Goal: Task Accomplishment & Management: Manage account settings

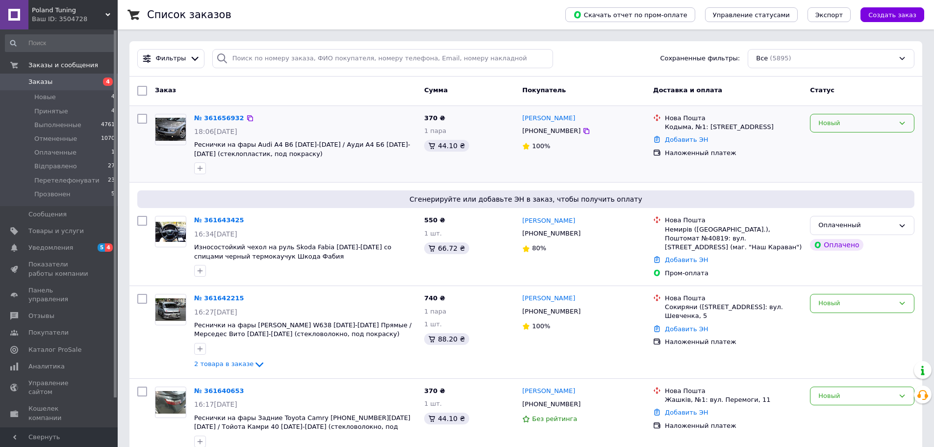
click at [873, 120] on div "Новый" at bounding box center [857, 123] width 76 height 10
click at [844, 144] on li "Принят" at bounding box center [863, 143] width 104 height 18
click at [859, 227] on div "Оплаченный" at bounding box center [857, 225] width 76 height 10
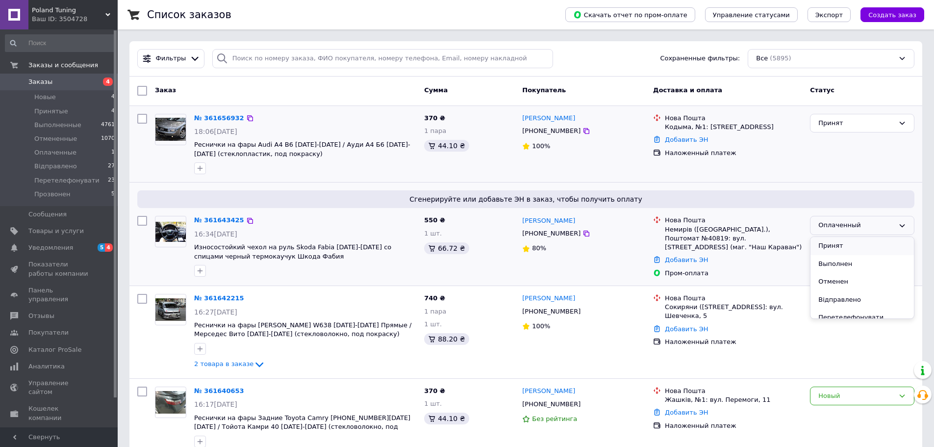
click at [843, 245] on li "Принят" at bounding box center [863, 246] width 104 height 18
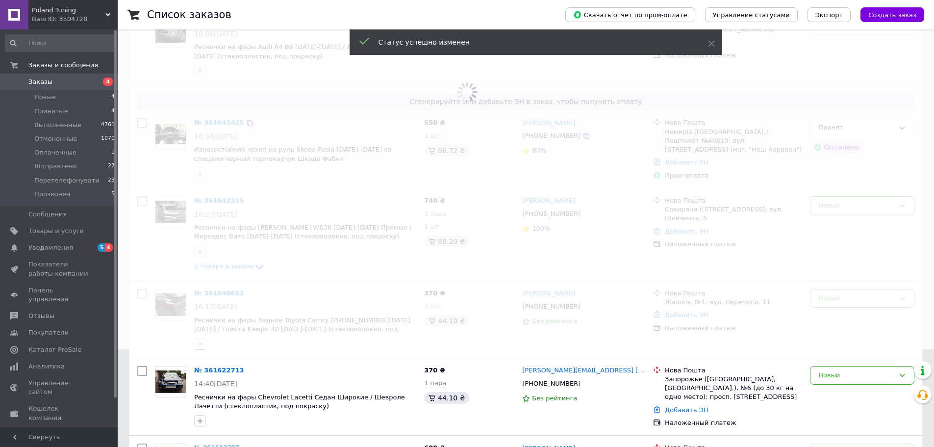
scroll to position [98, 0]
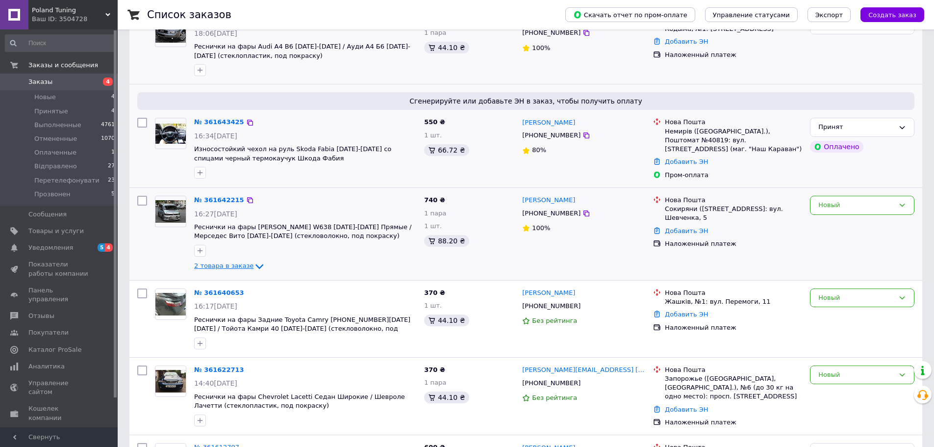
click at [238, 262] on span "2 товара в заказе" at bounding box center [223, 265] width 59 height 7
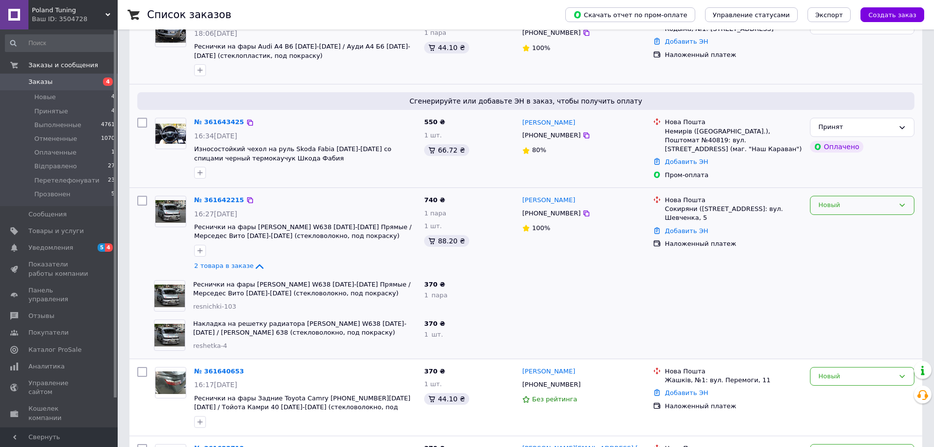
click at [859, 209] on div "Новый" at bounding box center [862, 205] width 104 height 19
click at [840, 225] on li "Принят" at bounding box center [863, 226] width 104 height 18
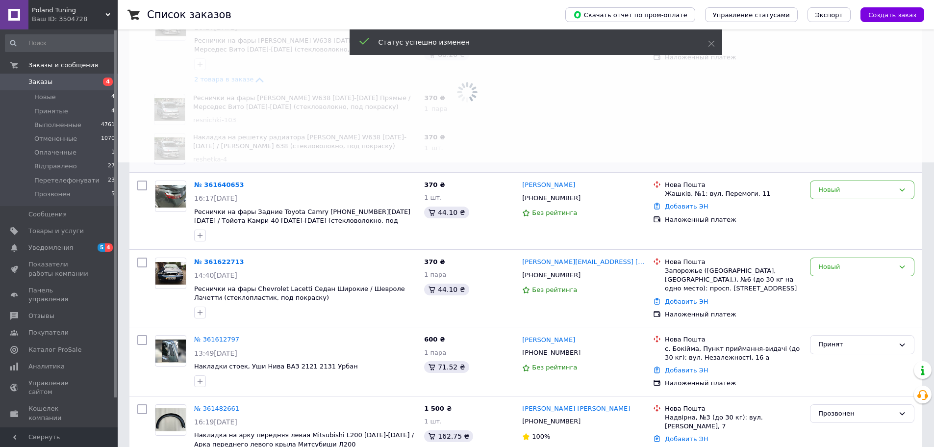
scroll to position [294, 0]
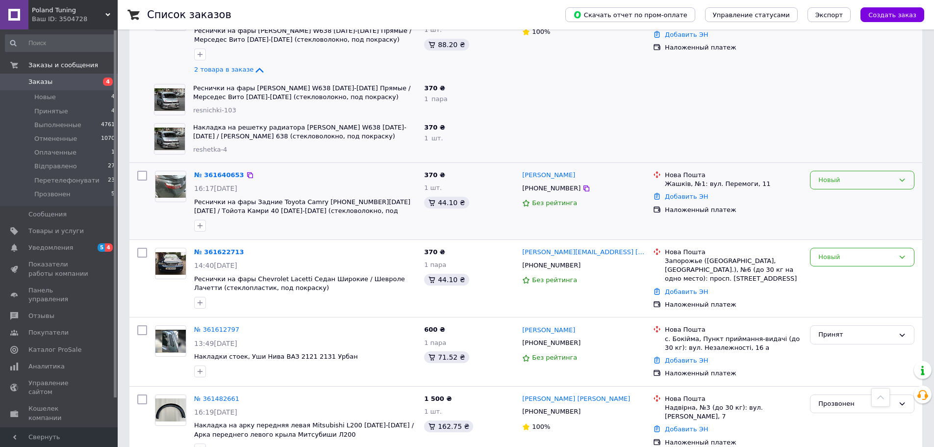
click at [828, 177] on div "Новый" at bounding box center [857, 180] width 76 height 10
click at [829, 199] on li "Принят" at bounding box center [863, 200] width 104 height 18
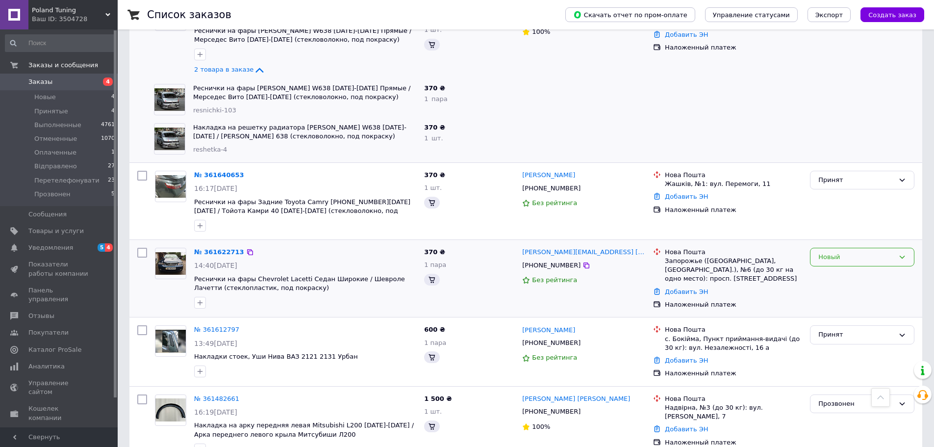
click at [831, 256] on div "Новый" at bounding box center [857, 257] width 76 height 10
click at [830, 275] on li "Принят" at bounding box center [863, 277] width 104 height 18
click at [54, 247] on span "Уведомления" at bounding box center [50, 247] width 45 height 9
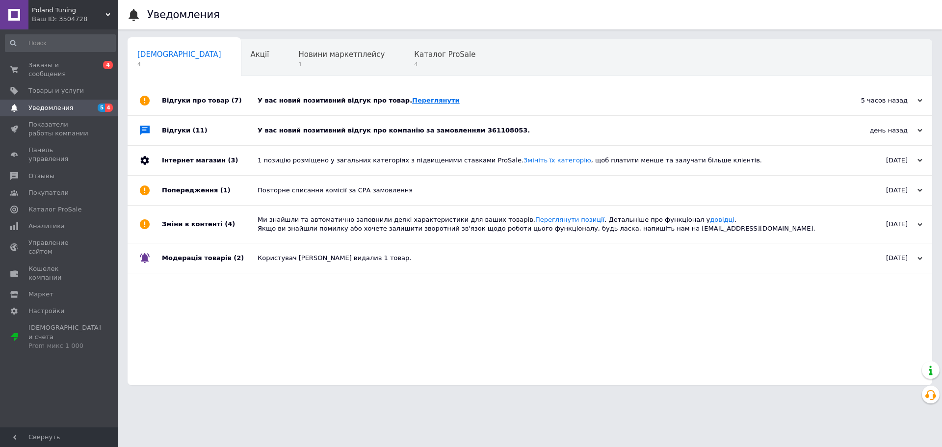
click at [414, 104] on link "Переглянути" at bounding box center [436, 100] width 48 height 7
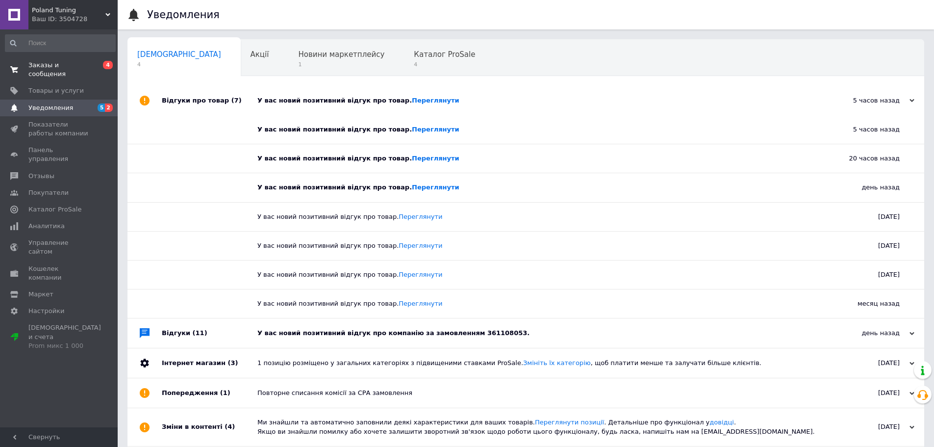
click at [52, 66] on span "Заказы и сообщения" at bounding box center [59, 70] width 62 height 18
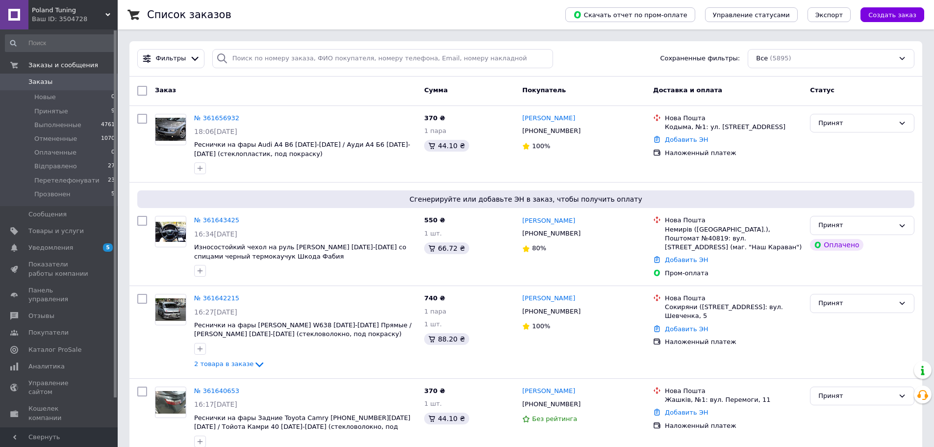
scroll to position [621, 0]
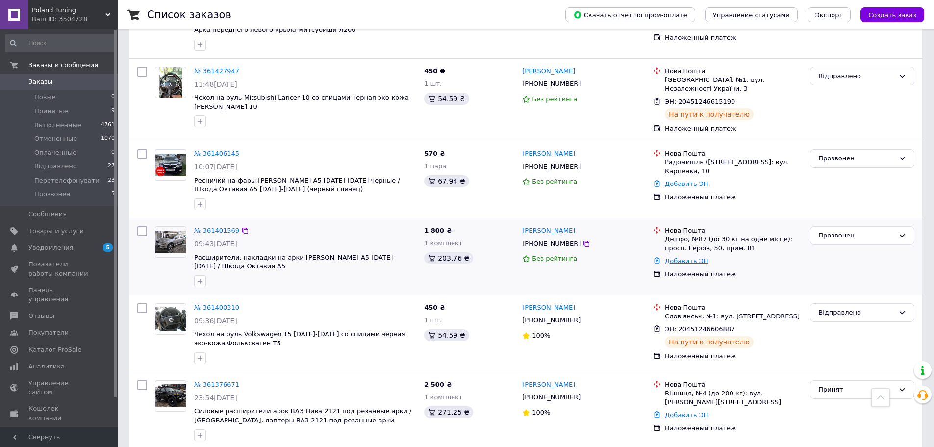
click at [693, 257] on div "Добавить ЭН" at bounding box center [733, 261] width 141 height 13
click at [693, 257] on link "Добавить ЭН" at bounding box center [686, 260] width 43 height 7
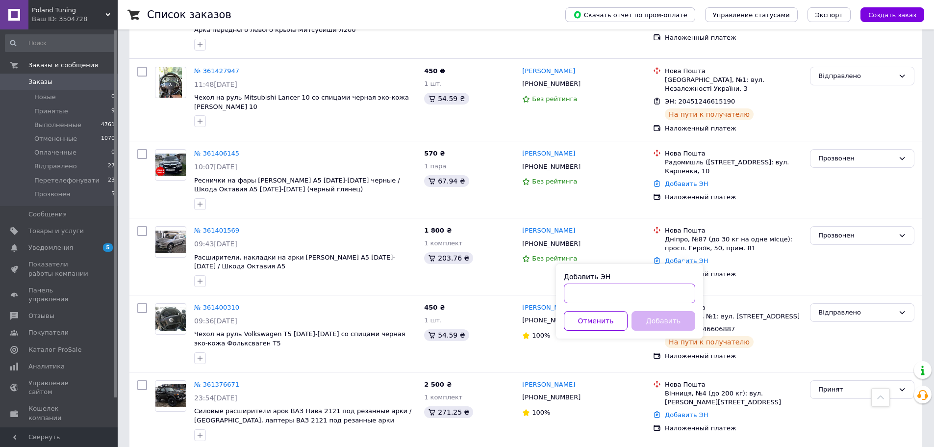
click at [650, 294] on input "Добавить ЭН" at bounding box center [629, 294] width 131 height 20
type input "20451246957284"
click at [662, 318] on button "Добавить" at bounding box center [664, 321] width 64 height 20
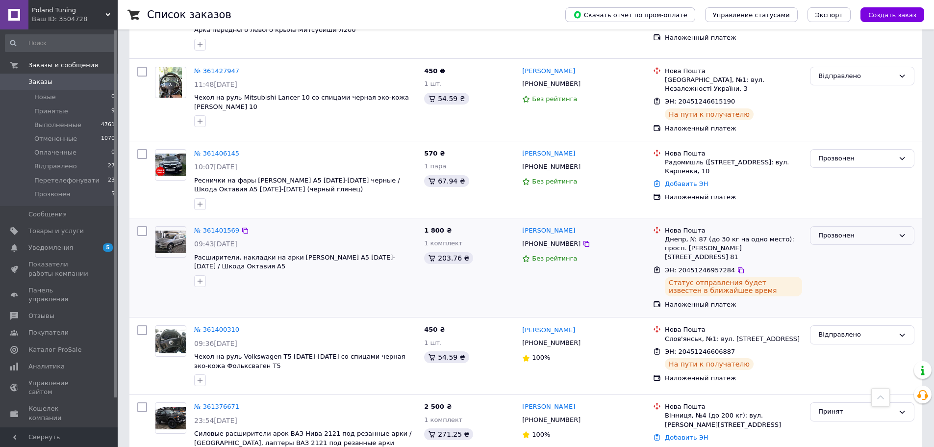
click at [846, 231] on div "Прозвонен" at bounding box center [857, 236] width 76 height 10
click at [833, 293] on li "Відправлено" at bounding box center [863, 302] width 104 height 18
drag, startPoint x: 687, startPoint y: 172, endPoint x: 684, endPoint y: 179, distance: 7.5
click at [687, 178] on div "Добавить ЭН" at bounding box center [733, 184] width 141 height 13
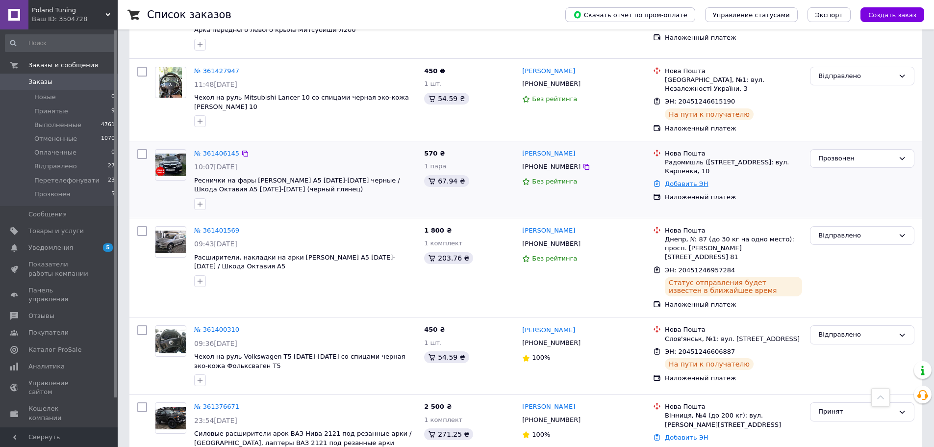
click at [684, 180] on link "Добавить ЭН" at bounding box center [686, 183] width 43 height 7
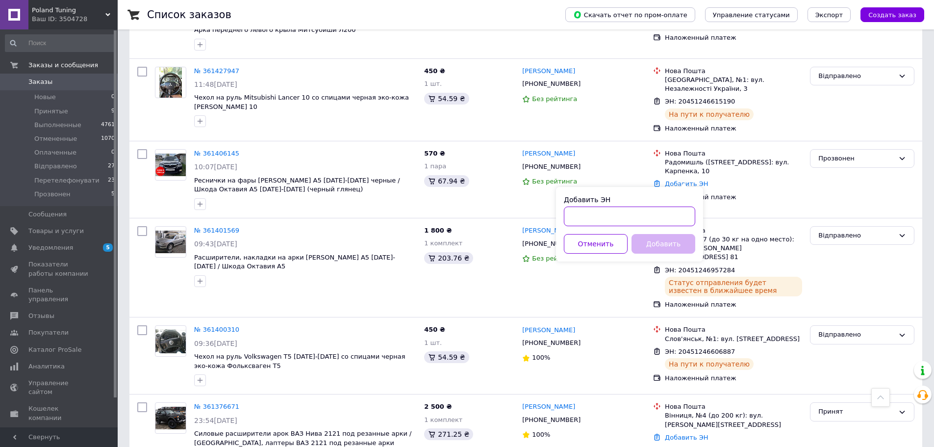
click at [646, 214] on input "Добавить ЭН" at bounding box center [629, 217] width 131 height 20
type input "20451246955988"
click at [653, 240] on button "Добавить" at bounding box center [664, 244] width 64 height 20
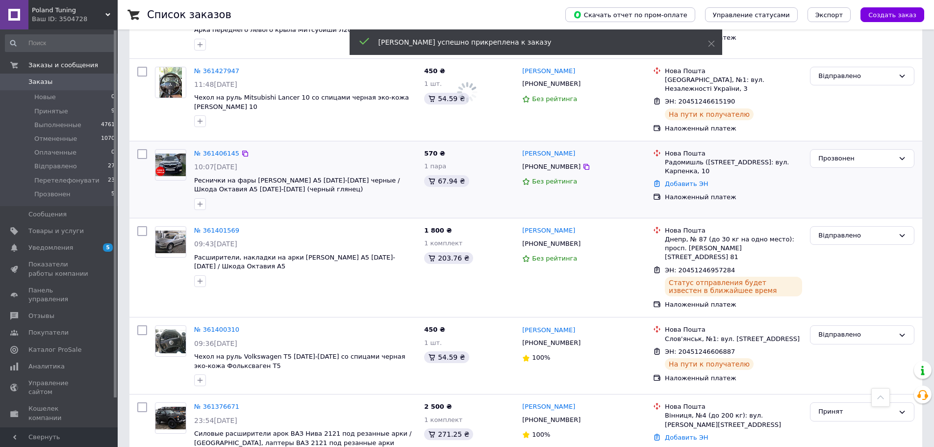
scroll to position [634, 0]
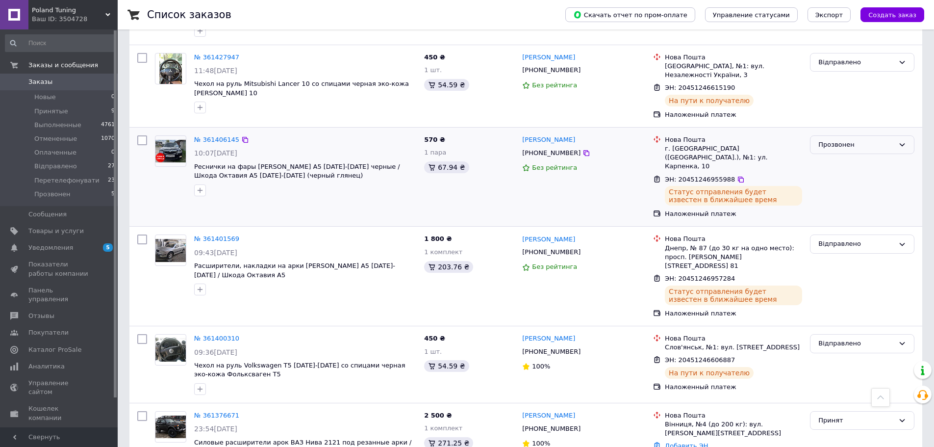
drag, startPoint x: 869, startPoint y: 131, endPoint x: 875, endPoint y: 137, distance: 8.0
click at [871, 135] on div "Прозвонен" at bounding box center [862, 144] width 104 height 19
click at [838, 203] on li "Відправлено" at bounding box center [863, 211] width 104 height 18
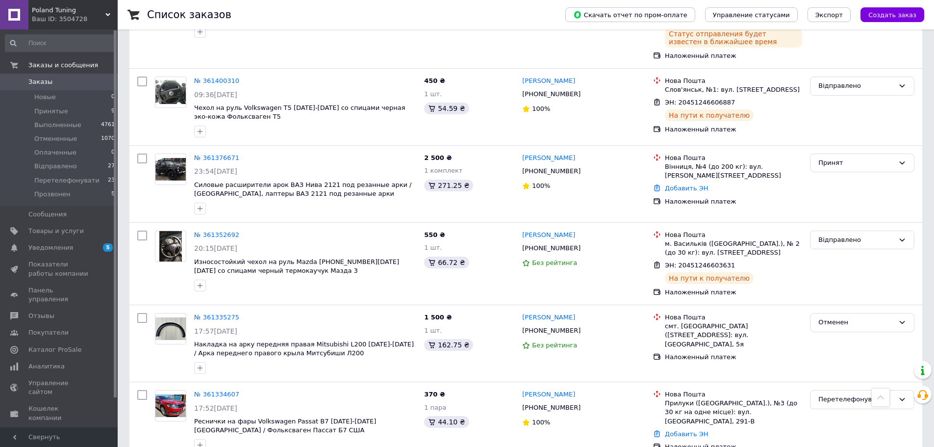
scroll to position [1602, 0]
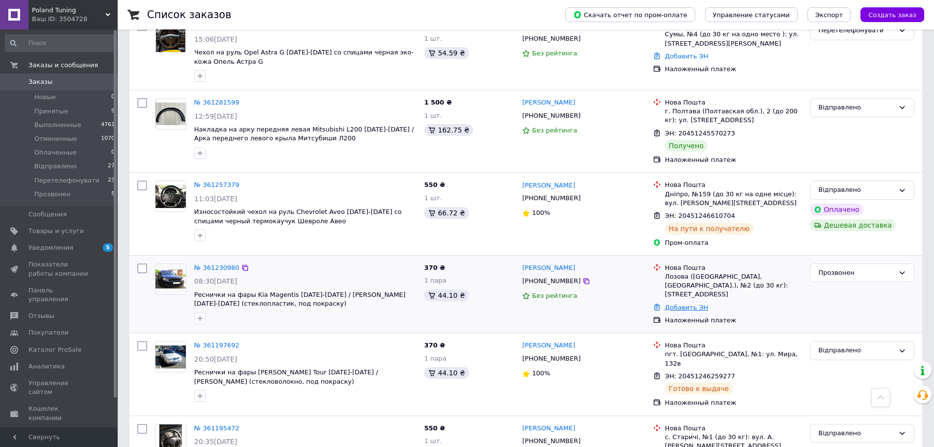
click at [691, 304] on link "Добавить ЭН" at bounding box center [686, 307] width 43 height 7
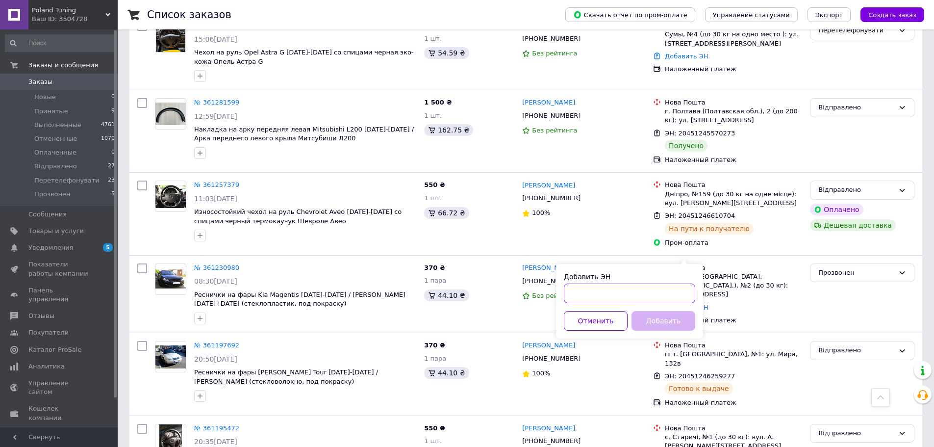
click at [650, 290] on input "Добавить ЭН" at bounding box center [629, 294] width 131 height 20
type input "20451246960024"
click at [670, 325] on button "Добавить" at bounding box center [664, 321] width 64 height 20
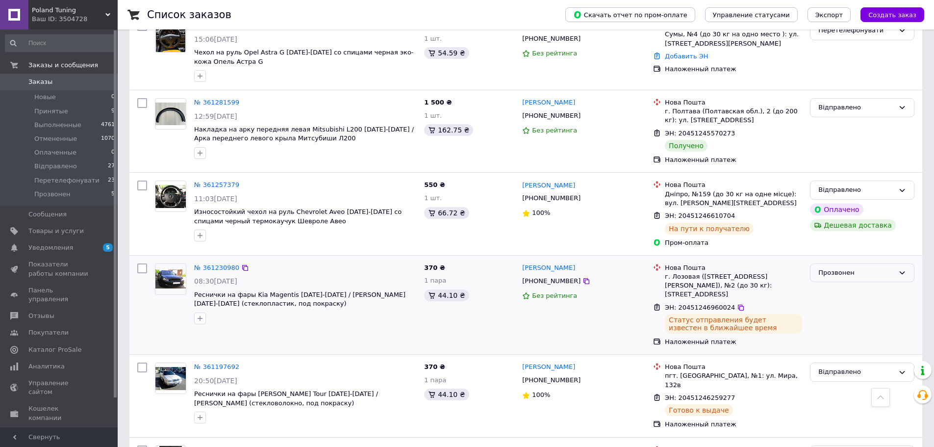
click at [840, 268] on div "Прозвонен" at bounding box center [857, 273] width 76 height 10
click at [840, 330] on li "Відправлено" at bounding box center [863, 339] width 104 height 18
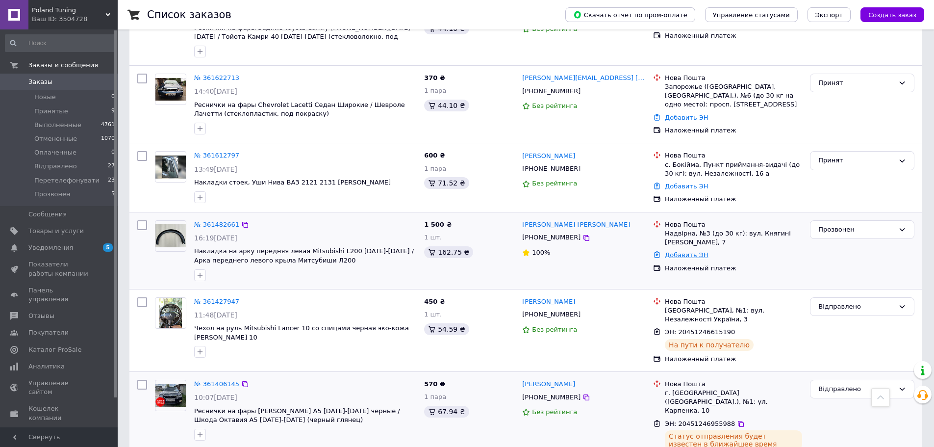
click at [682, 251] on link "Добавить ЭН" at bounding box center [686, 254] width 43 height 7
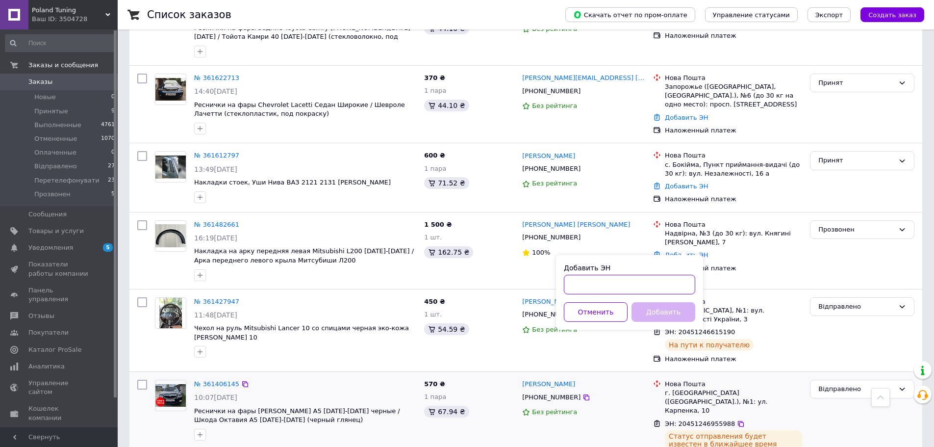
click at [665, 281] on input "Добавить ЭН" at bounding box center [629, 285] width 131 height 20
type input "20451246954728"
click at [682, 307] on button "Добавить" at bounding box center [664, 312] width 64 height 20
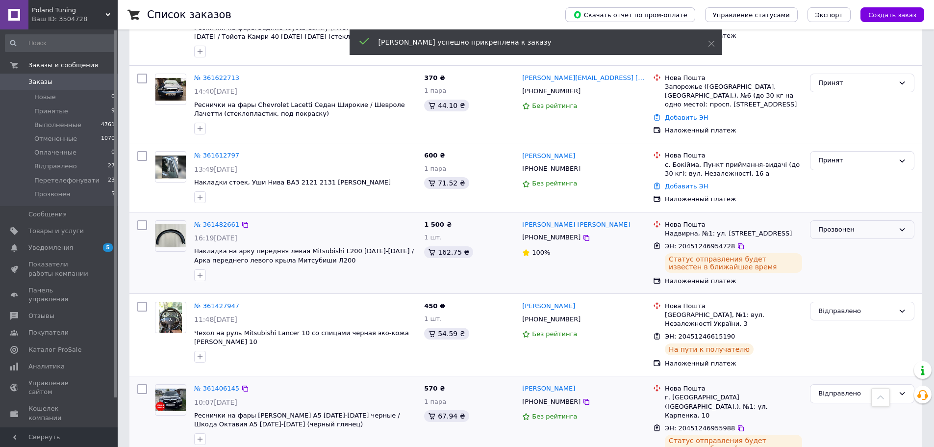
click at [854, 225] on div "Прозвонен" at bounding box center [857, 230] width 76 height 10
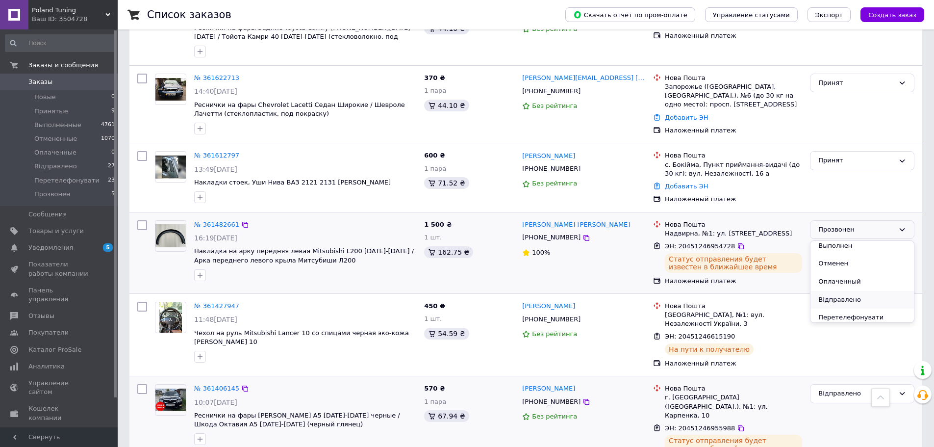
scroll to position [26, 0]
click at [847, 295] on li "Відправлено" at bounding box center [863, 296] width 104 height 18
click at [53, 195] on span "Прозвонен" at bounding box center [52, 194] width 36 height 9
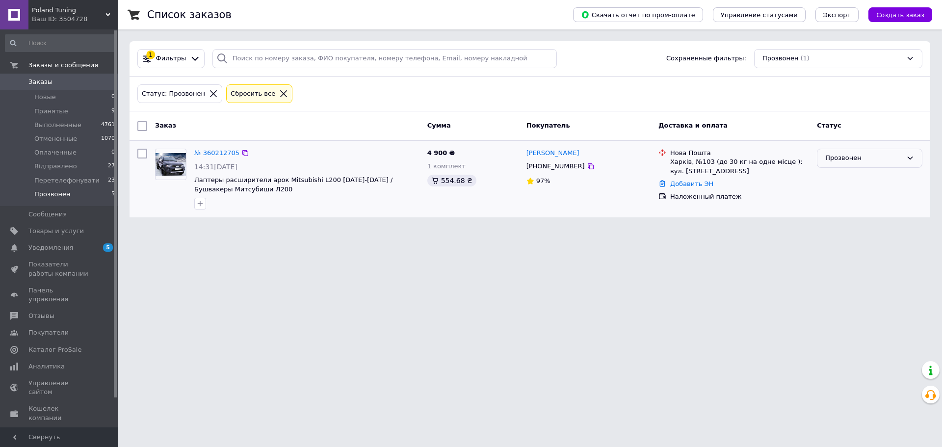
click at [853, 156] on div "Прозвонен" at bounding box center [863, 158] width 77 height 10
click at [606, 166] on div "[PHONE_NUMBER]" at bounding box center [588, 166] width 126 height 11
click at [57, 164] on span "Відправлено" at bounding box center [55, 166] width 43 height 9
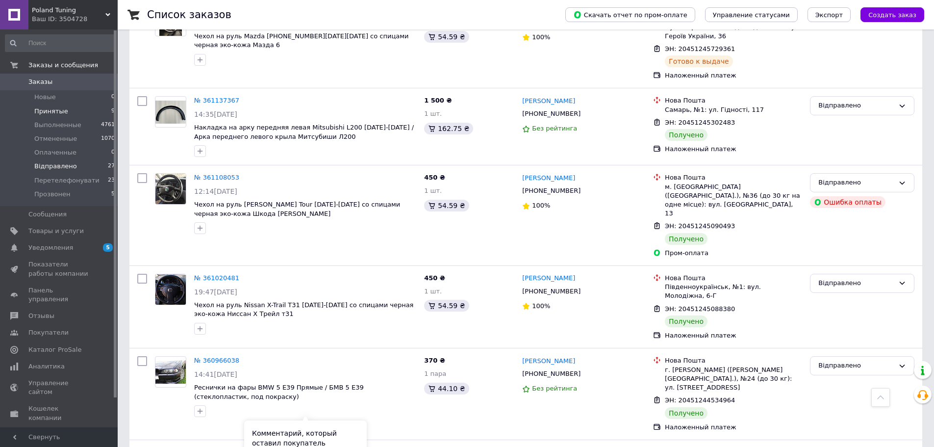
scroll to position [1263, 0]
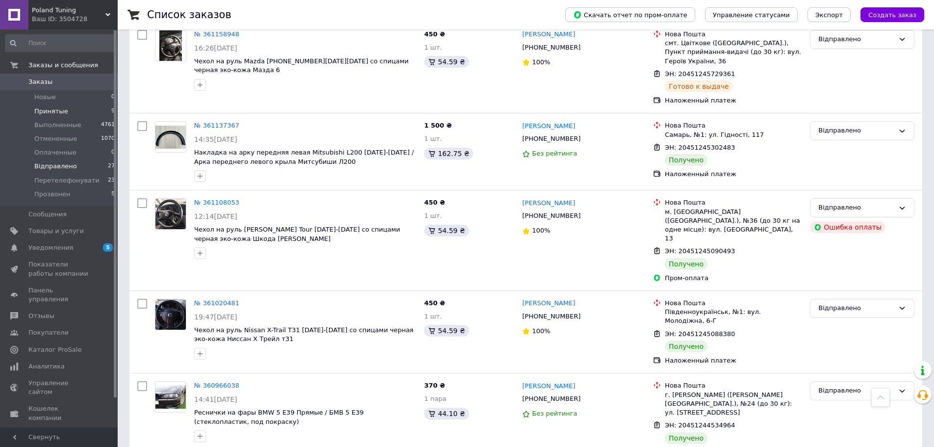
click at [56, 113] on span "Принятые" at bounding box center [51, 111] width 34 height 9
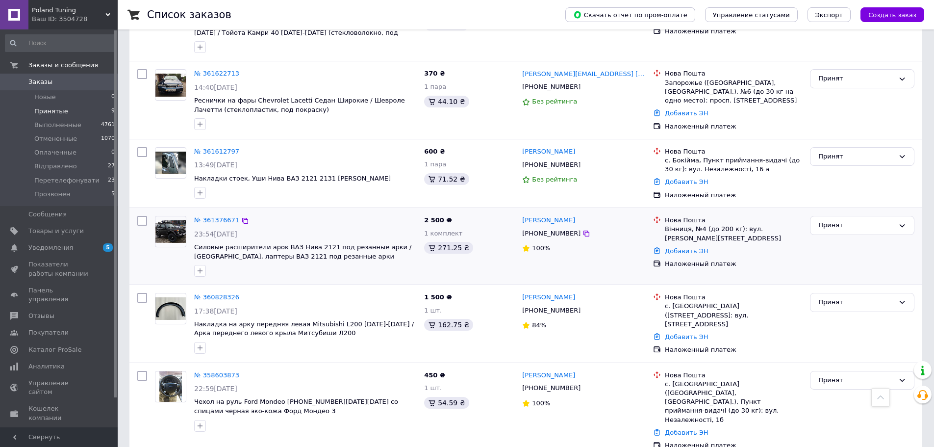
scroll to position [432, 0]
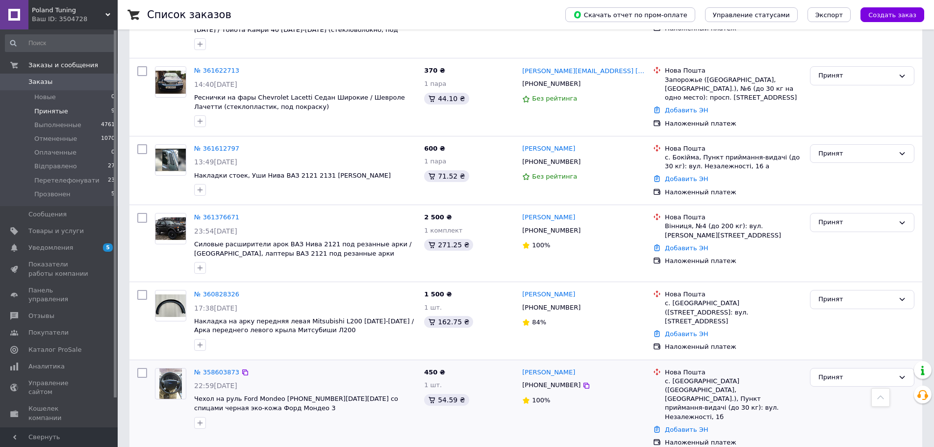
drag, startPoint x: 196, startPoint y: 384, endPoint x: 289, endPoint y: 381, distance: 93.2
click at [289, 381] on div "22:59, 23.08.2025" at bounding box center [305, 386] width 222 height 10
click at [295, 381] on div "22:59, 23.08.2025" at bounding box center [305, 386] width 222 height 10
drag, startPoint x: 214, startPoint y: 383, endPoint x: 275, endPoint y: 383, distance: 60.8
click at [275, 383] on div "22:59, 23.08.2025" at bounding box center [305, 386] width 222 height 10
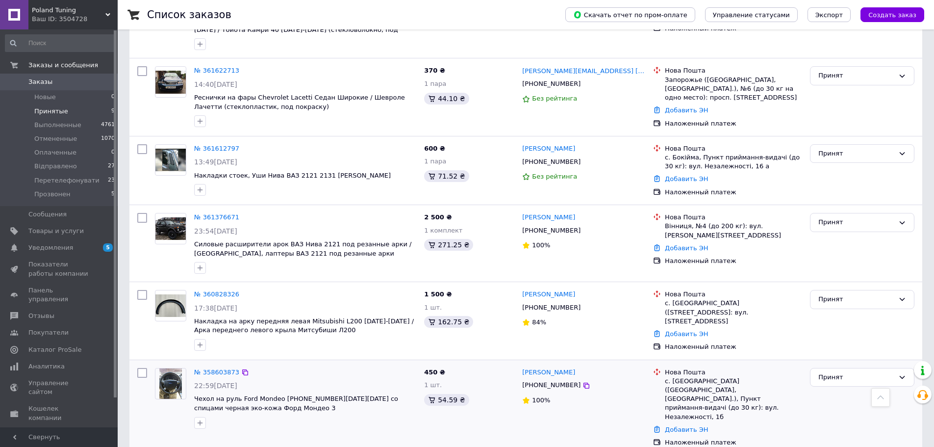
click at [275, 383] on div "22:59, 23.08.2025" at bounding box center [305, 386] width 222 height 10
click at [826, 377] on div "Принят" at bounding box center [857, 377] width 76 height 10
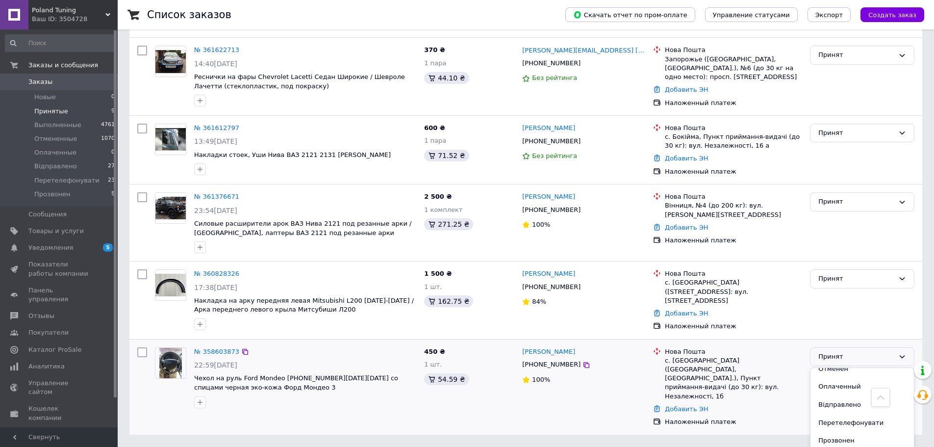
scroll to position [454, 0]
click at [842, 418] on li "Перетелефонувати" at bounding box center [863, 422] width 104 height 18
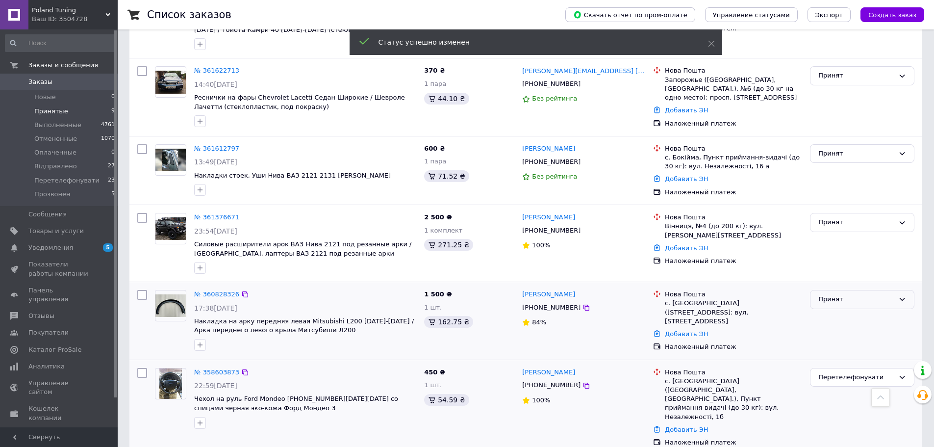
drag, startPoint x: 836, startPoint y: 297, endPoint x: 846, endPoint y: 309, distance: 15.3
click at [838, 294] on div "Принят" at bounding box center [857, 299] width 76 height 10
click at [843, 364] on li "Перетелефонувати" at bounding box center [863, 366] width 104 height 18
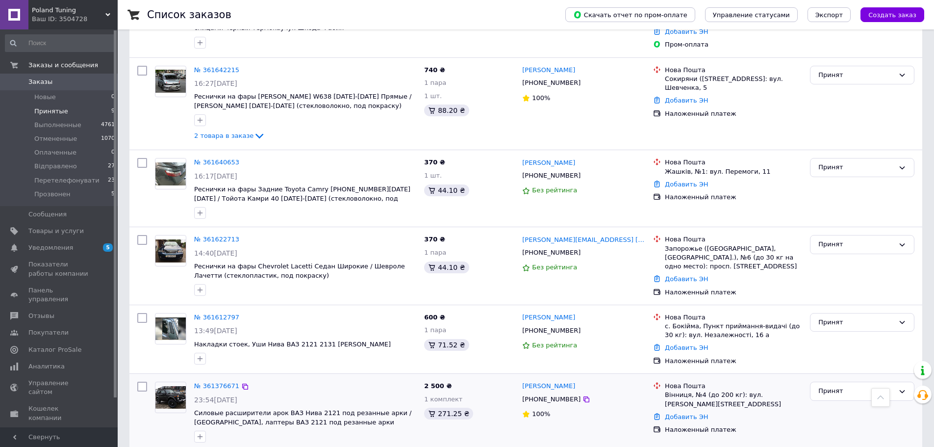
scroll to position [294, 0]
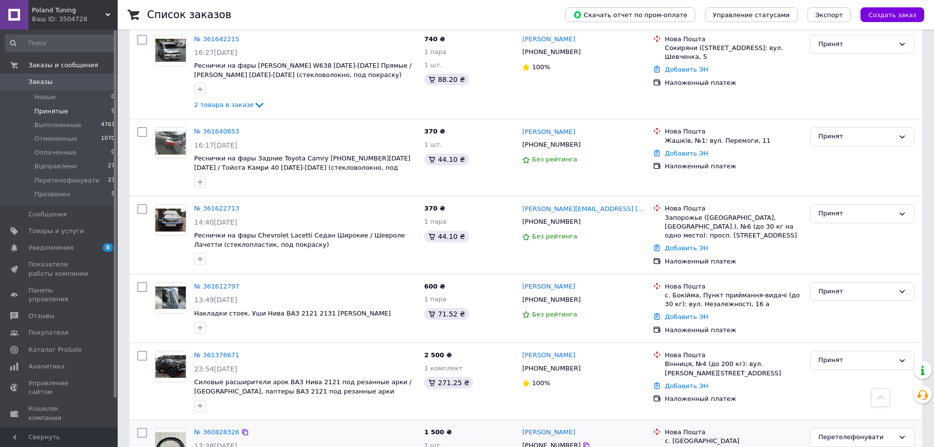
click at [45, 76] on link "Заказы 0" at bounding box center [60, 82] width 121 height 17
